Goal: Obtain resource: Download file/media

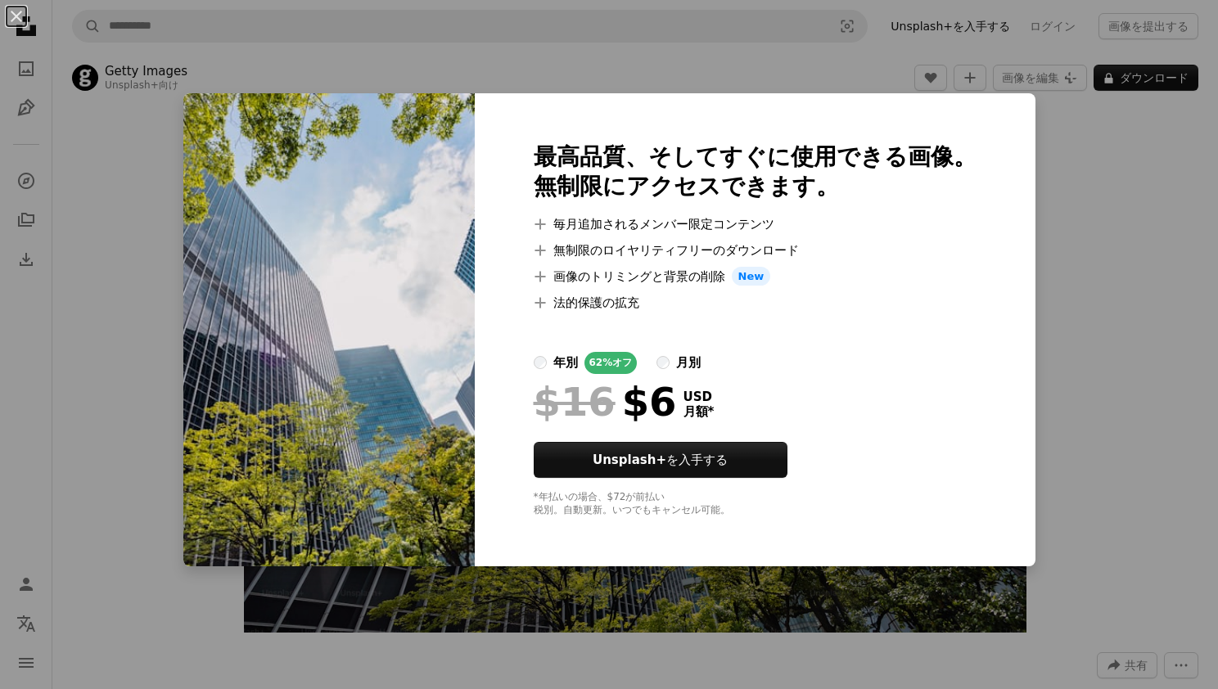
click at [419, 415] on img at bounding box center [329, 330] width 292 height 474
click at [180, 251] on div "An X shape 最高品質、そしてすぐに使用できる画像。 無制限にアクセスできます。 A plus sign 毎月追加されるメンバー限定コンテンツ A p…" at bounding box center [609, 344] width 1218 height 689
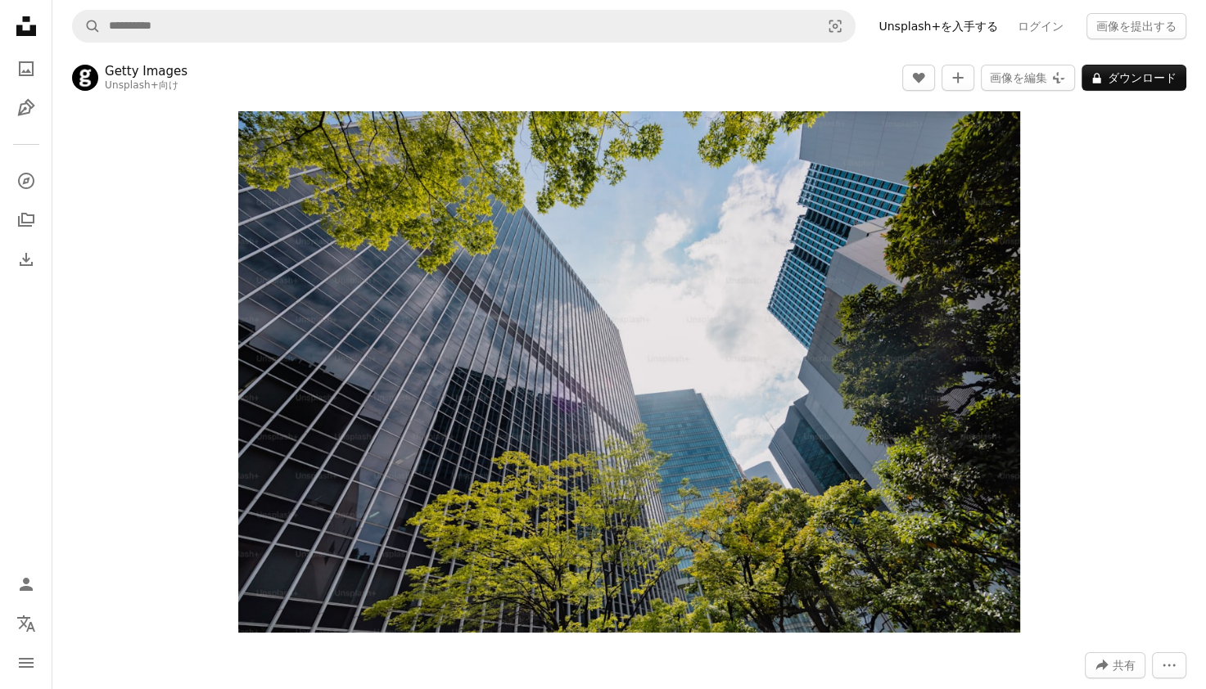
drag, startPoint x: 586, startPoint y: 326, endPoint x: 1063, endPoint y: 225, distance: 487.1
click at [1063, 225] on div "Zoom in" at bounding box center [629, 372] width 1154 height 538
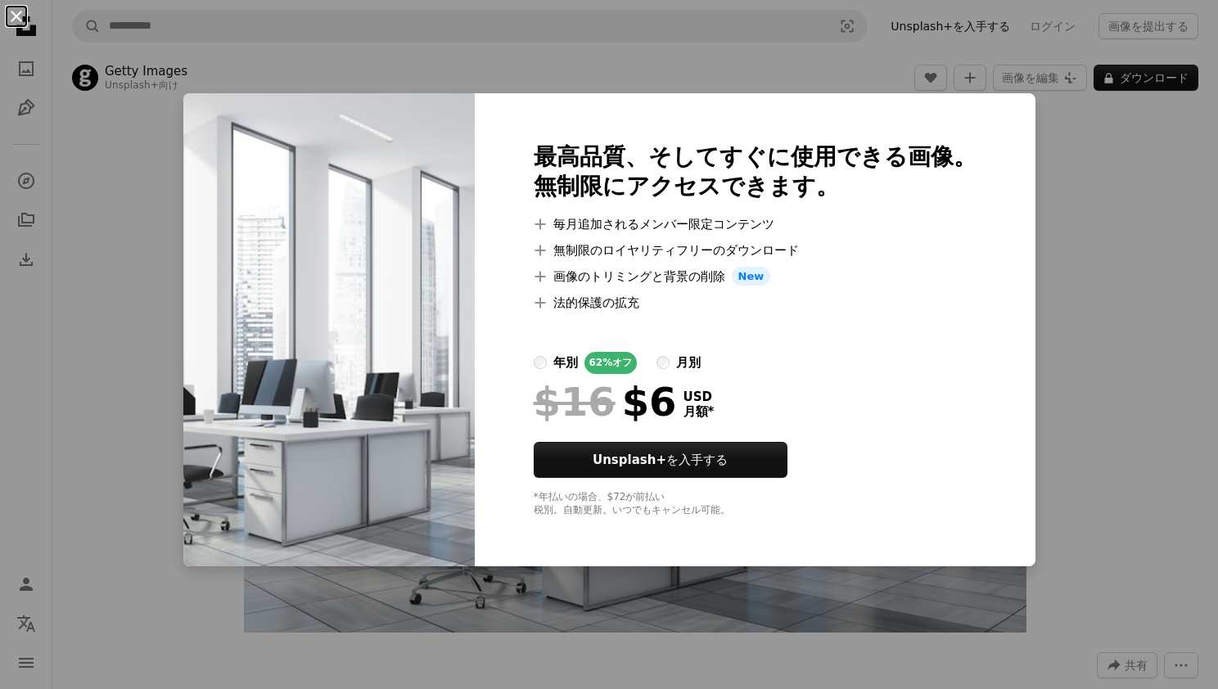
click at [18, 20] on button "An X shape" at bounding box center [17, 17] width 20 height 20
